Goal: Information Seeking & Learning: Compare options

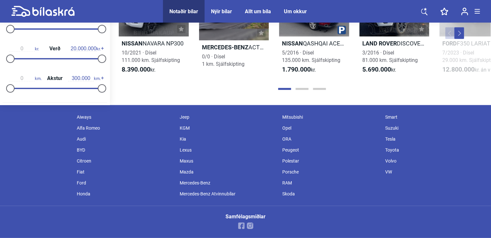
scroll to position [816, 0]
click at [287, 126] on div "Opel" at bounding box center [330, 127] width 103 height 11
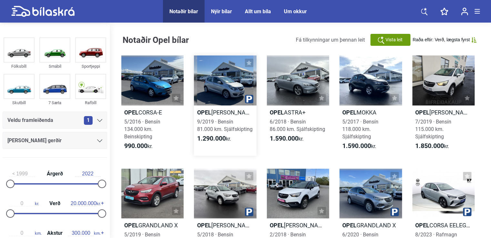
click at [230, 81] on div at bounding box center [225, 80] width 62 height 50
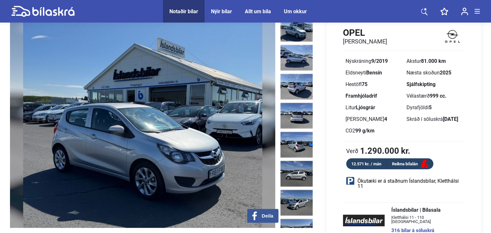
scroll to position [34, 0]
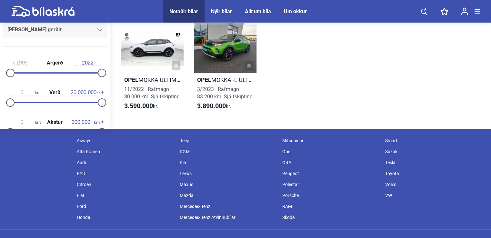
scroll to position [259, 0]
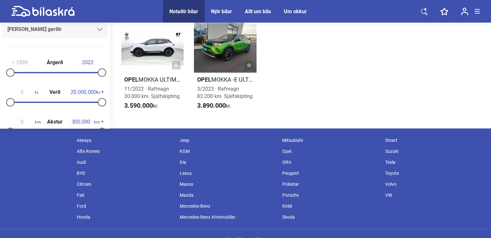
click at [84, 161] on div "Audi" at bounding box center [124, 162] width 103 height 11
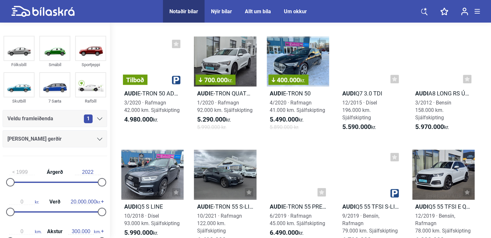
scroll to position [250, 0]
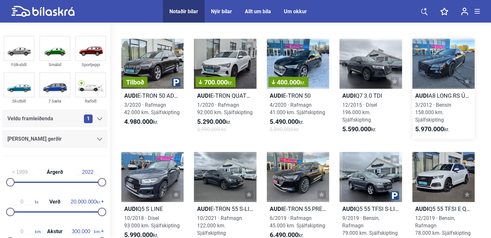
click at [431, 66] on div at bounding box center [443, 64] width 62 height 50
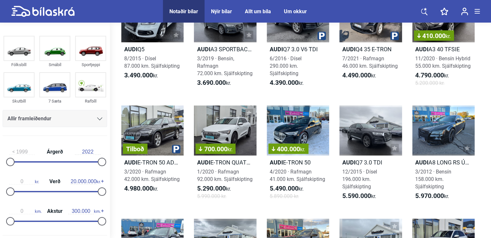
scroll to position [250, 0]
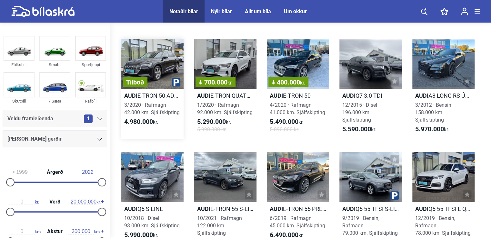
click at [122, 119] on div "4.980.000 kr." at bounding box center [152, 122] width 62 height 8
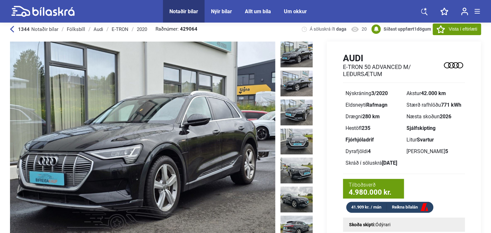
scroll to position [8, 0]
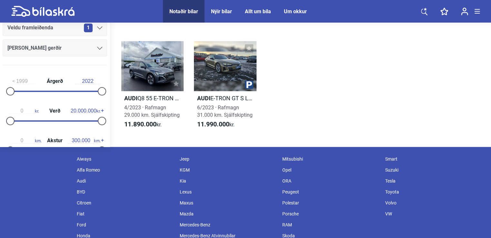
scroll to position [743, 0]
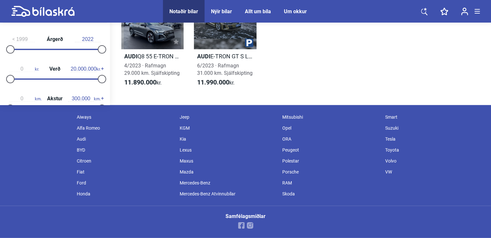
click at [184, 116] on div "Jeep" at bounding box center [227, 117] width 103 height 11
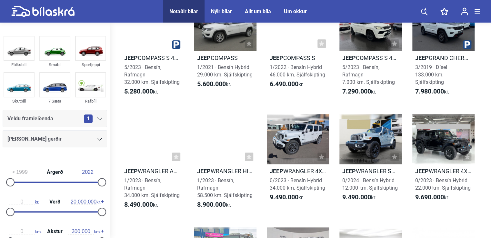
scroll to position [165, 0]
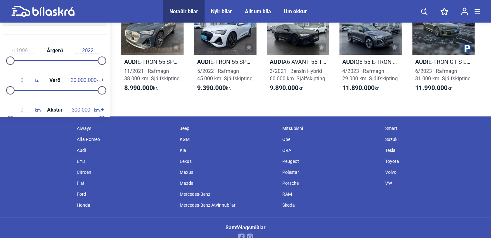
scroll to position [1216, 0]
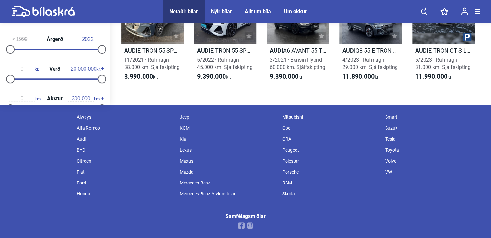
click at [184, 148] on div "Lexus" at bounding box center [227, 149] width 103 height 11
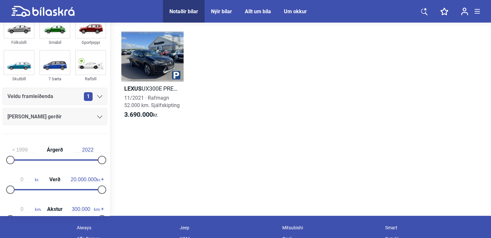
scroll to position [24, 0]
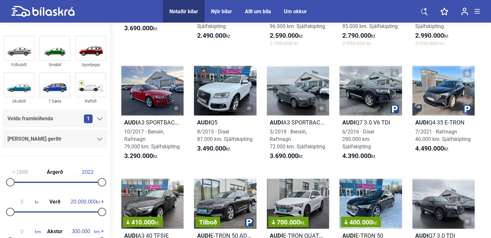
scroll to position [134, 0]
